Goal: Transaction & Acquisition: Purchase product/service

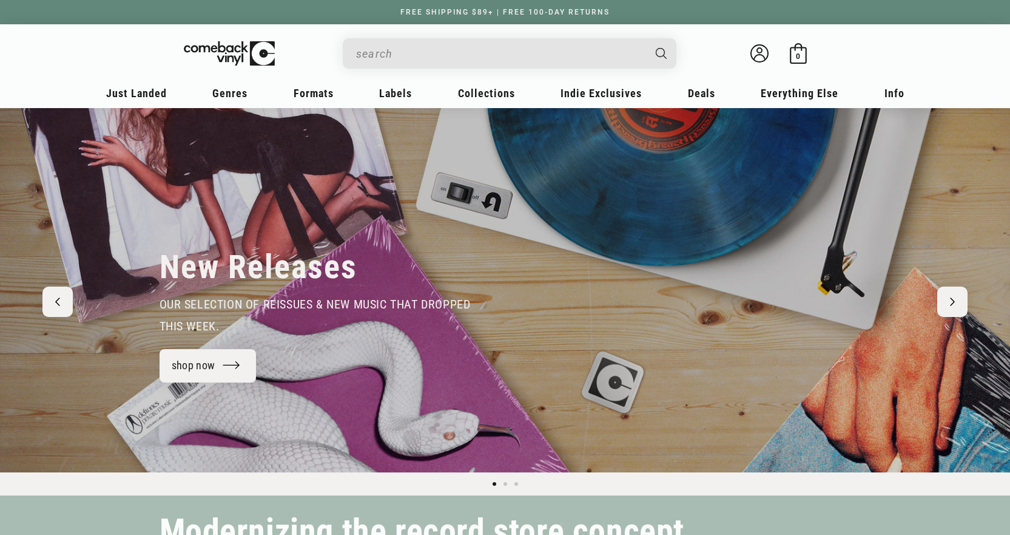
click at [437, 52] on input "When autocomplete results are available use up and down arrows to review and en…" at bounding box center [500, 53] width 288 height 25
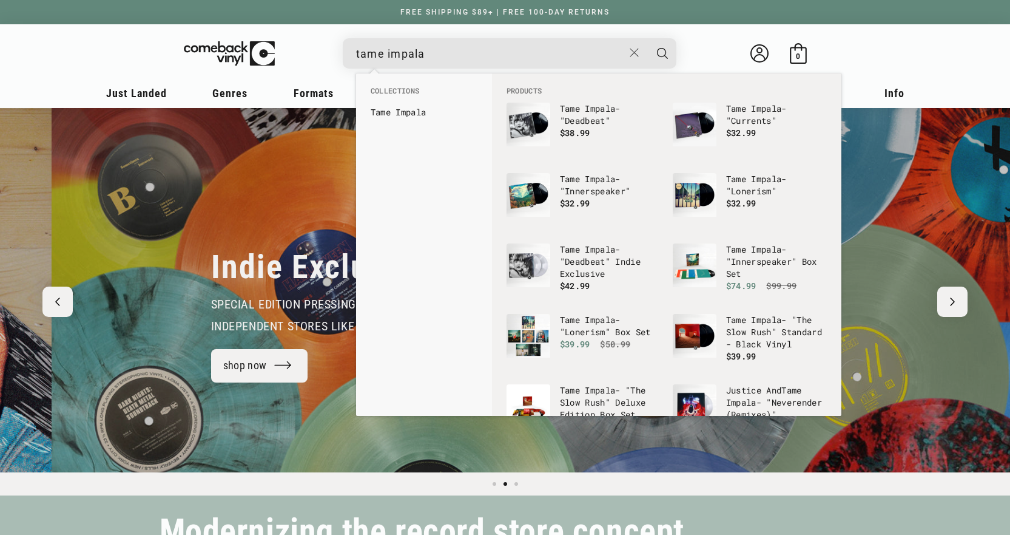
scroll to position [0, 1010]
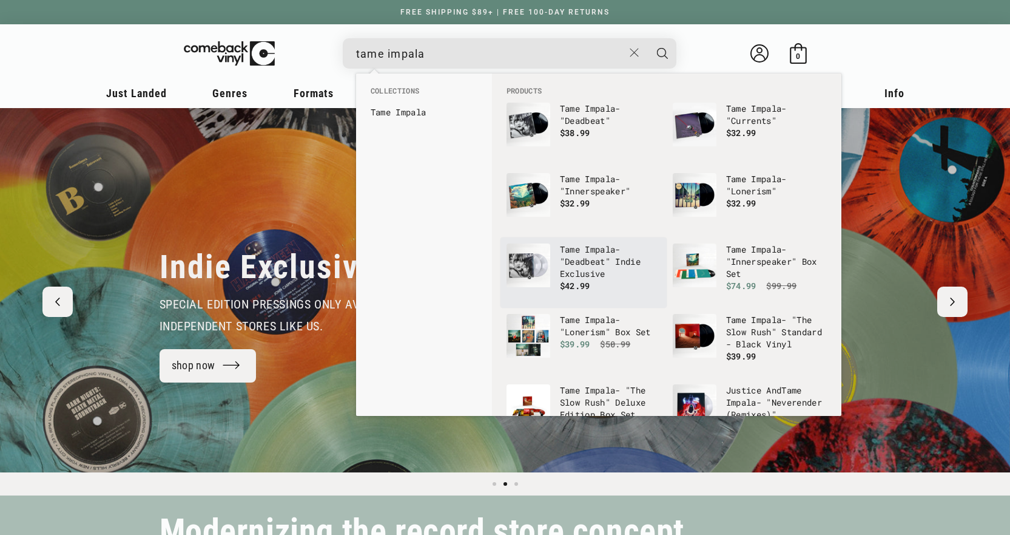
type input "tame impala"
click at [576, 262] on p "Tame Impala - "Deadbeat" Indie Exclusive" at bounding box center [610, 261] width 101 height 36
